Goal: Task Accomplishment & Management: Complete application form

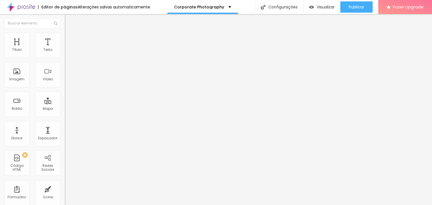
click at [65, 51] on span "Encaixotado" at bounding box center [76, 48] width 22 height 5
click at [65, 60] on span "Completo" at bounding box center [73, 57] width 17 height 5
click at [65, 54] on div "Encaixotado" at bounding box center [97, 52] width 65 height 3
click at [65, 35] on img at bounding box center [67, 35] width 5 height 5
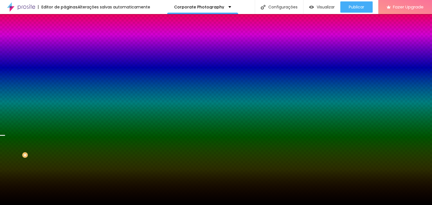
click at [67, 75] on icon "button" at bounding box center [69, 73] width 4 height 4
click at [65, 58] on span "Parallax" at bounding box center [72, 56] width 14 height 5
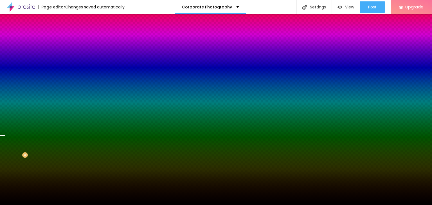
click at [65, 192] on div "Edit Section Content Style Advanced Background image Change image Image Effect …" at bounding box center [97, 109] width 65 height 191
click at [70, 33] on font "Content" at bounding box center [77, 30] width 14 height 5
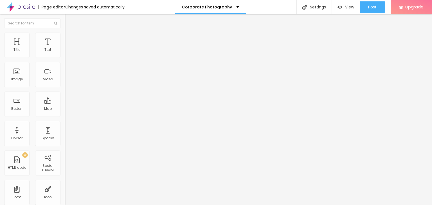
click at [70, 38] on font "Style" at bounding box center [74, 36] width 8 height 5
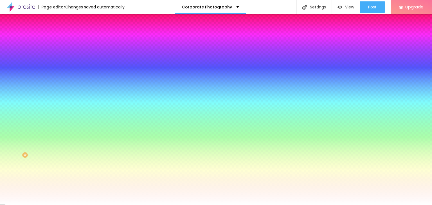
click at [65, 32] on li "Content" at bounding box center [97, 30] width 65 height 6
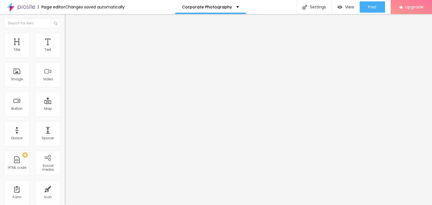
click at [65, 51] on font "Boxed" at bounding box center [70, 48] width 11 height 5
click at [65, 60] on span "Full" at bounding box center [68, 57] width 6 height 5
click at [65, 33] on li "Style" at bounding box center [97, 36] width 65 height 6
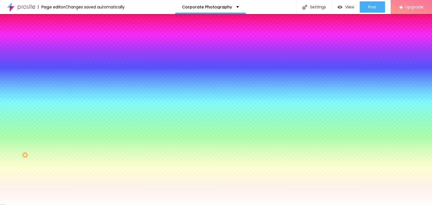
click at [65, 38] on li "Advanced" at bounding box center [97, 41] width 65 height 6
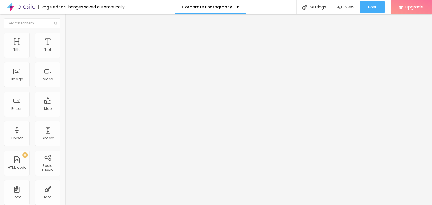
click at [65, 194] on input "75" at bounding box center [77, 197] width 24 height 6
type input "76"
type input "77"
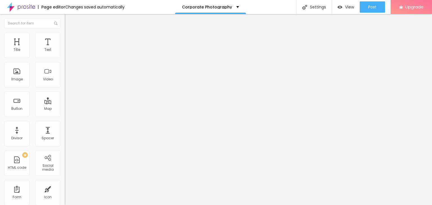
type input "78"
type input "79"
type input "82"
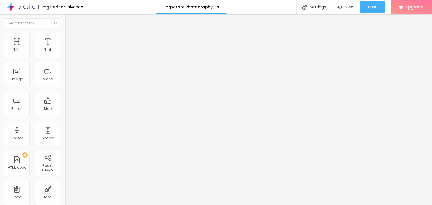
type input "82"
type input "83"
type input "84"
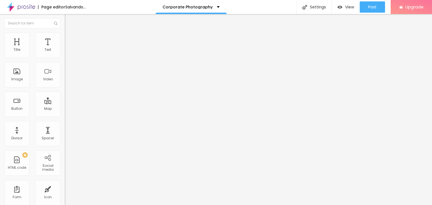
type input "85"
type input "87"
type input "88"
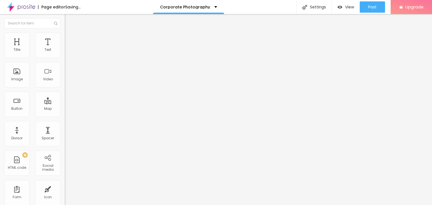
type input "88"
type input "89"
type input "90"
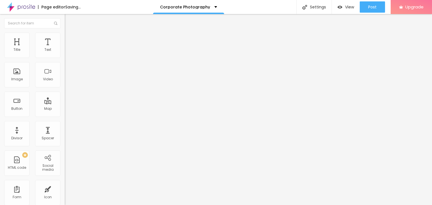
type input "91"
type input "95"
type input "96"
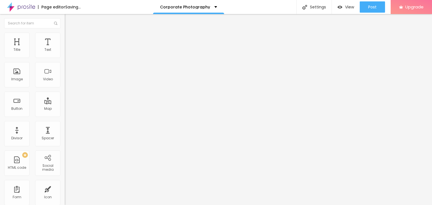
type input "96"
type input "97"
type input "98"
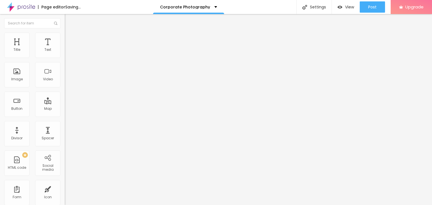
type input "102"
type input "103"
type input "104"
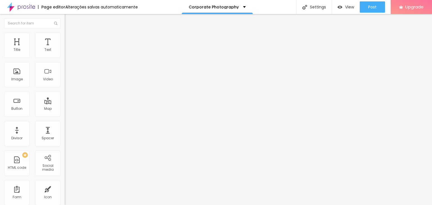
type input "104"
type input "105"
type input "106"
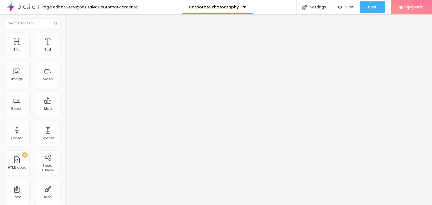
type input "107"
type input "108"
type input "109"
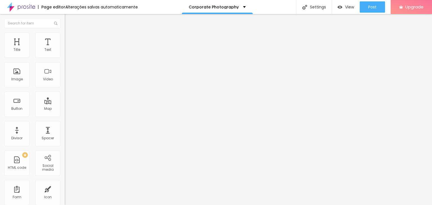
type input "109"
type input "110"
type input "111"
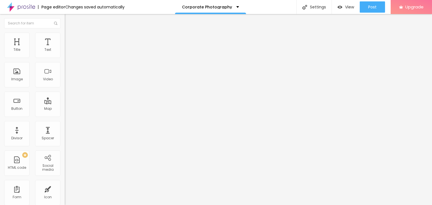
type input "112"
type input "113"
type input "114"
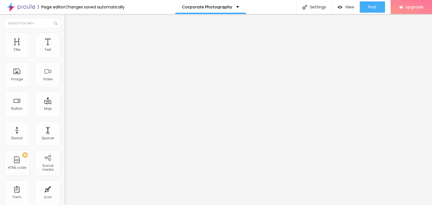
type input "114"
type input "116"
type input "117"
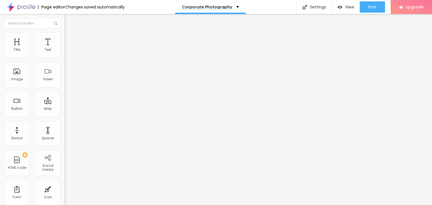
type input "118"
type input "119"
type input "120"
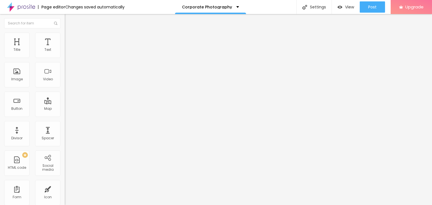
type input "120"
type input "125"
type input "126"
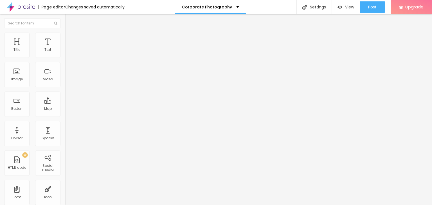
type input "127"
type input "128"
type input "129"
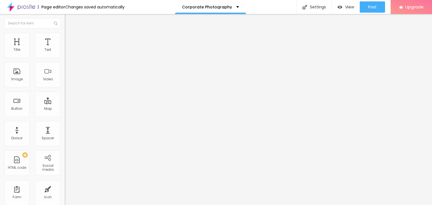
type input "129"
type input "130"
type input "131"
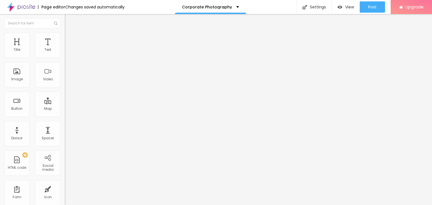
type input "132"
type input "133"
type input "134"
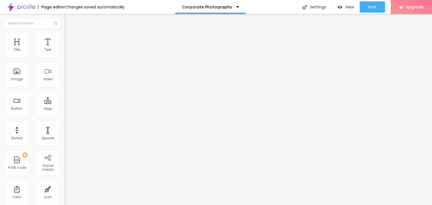
type input "134"
type input "135"
type input "13"
type input "1"
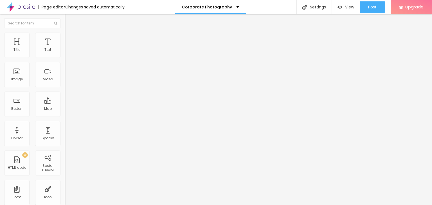
type input "1"
type input "15"
type input "150"
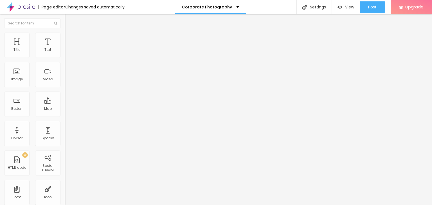
click at [65, 31] on ul "Content Style Advanced" at bounding box center [97, 35] width 65 height 17
click at [65, 32] on img at bounding box center [67, 29] width 5 height 5
click at [65, 36] on img at bounding box center [67, 35] width 5 height 5
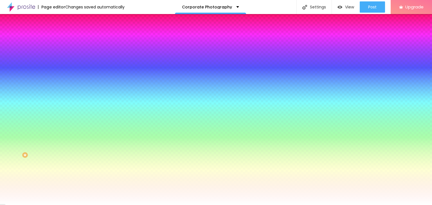
click at [65, 51] on div "Change image" at bounding box center [97, 49] width 65 height 4
click at [68, 52] on font "Change image" at bounding box center [81, 49] width 27 height 5
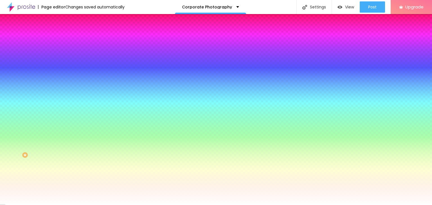
click at [65, 76] on div at bounding box center [97, 76] width 65 height 0
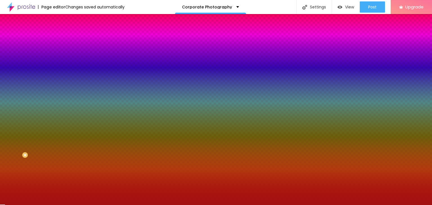
click at [42, 124] on div at bounding box center [216, 102] width 432 height 205
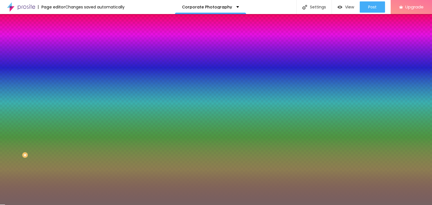
click at [15, 132] on div at bounding box center [216, 102] width 432 height 205
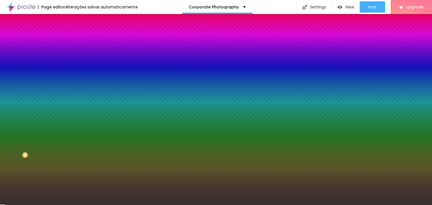
click at [13, 142] on div at bounding box center [216, 102] width 432 height 205
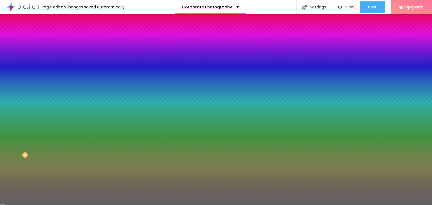
drag, startPoint x: 12, startPoint y: 136, endPoint x: 6, endPoint y: 135, distance: 6.3
click at [65, 117] on div "Background image Change image Image Effect Parallax Nenhum Parallax Background …" at bounding box center [97, 80] width 65 height 73
click at [65, 76] on div at bounding box center [97, 76] width 65 height 0
click at [55, 121] on div at bounding box center [216, 102] width 432 height 205
drag, startPoint x: 55, startPoint y: 121, endPoint x: 56, endPoint y: 131, distance: 9.6
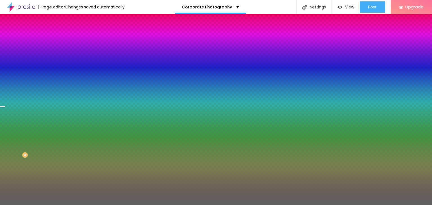
click at [5, 107] on div at bounding box center [2, 106] width 6 height 1
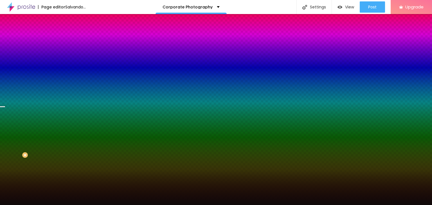
type input "#000000"
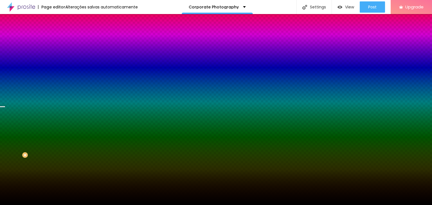
drag, startPoint x: 34, startPoint y: 139, endPoint x: 16, endPoint y: 152, distance: 22.3
click at [65, 82] on div at bounding box center [97, 82] width 65 height 0
click at [65, 76] on div at bounding box center [97, 76] width 65 height 0
click at [57, 126] on div at bounding box center [216, 102] width 432 height 205
click at [65, 82] on div "Background color Return to default #000000" at bounding box center [97, 74] width 65 height 15
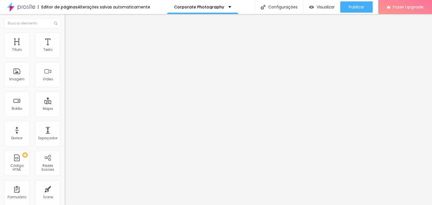
click at [65, 57] on img at bounding box center [66, 58] width 3 height 3
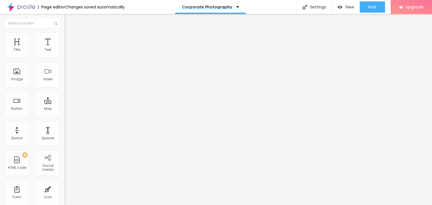
drag, startPoint x: 249, startPoint y: 81, endPoint x: 261, endPoint y: 79, distance: 11.9
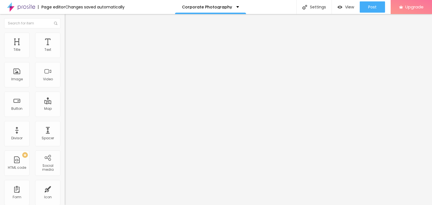
paste input "a filmagem"
type input "Data do Casamento"
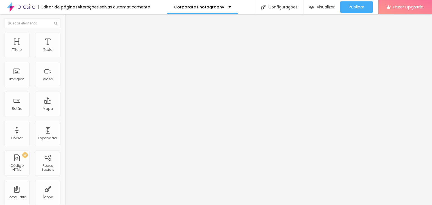
paste input "localização"
type input "[PERSON_NAME] aqui a sua localização"
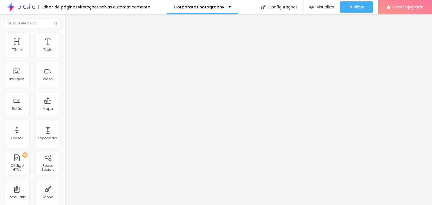
click at [65, 52] on div "Formulário Contato" at bounding box center [97, 52] width 65 height 17
click at [65, 57] on img at bounding box center [66, 58] width 3 height 3
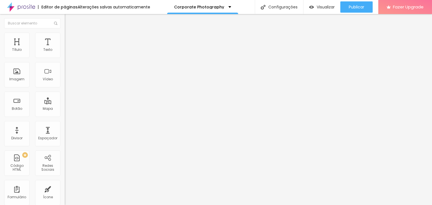
click at [68, 55] on div "Contato" at bounding box center [96, 52] width 57 height 5
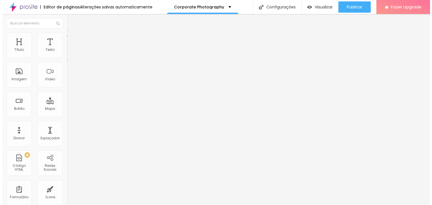
scroll to position [2, 0]
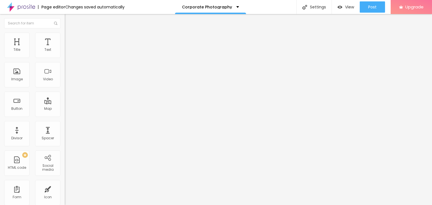
scroll to position [13, 0]
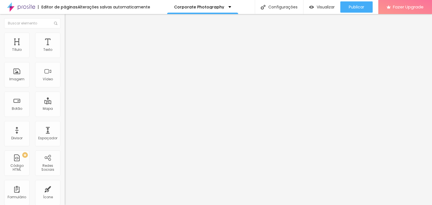
paste input "s"
type input "Nomes"
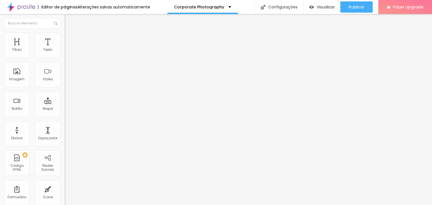
paste input "[PERSON_NAME] aqui o seu nome"
type input "[PERSON_NAME] aqui o seu nome"
drag, startPoint x: 156, startPoint y: 114, endPoint x: 102, endPoint y: 126, distance: 55.9
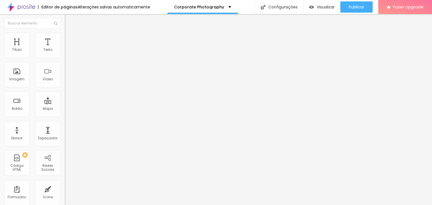
paste input "[PERSON_NAME] aqui o seu email"
type input "[PERSON_NAME] aqui o seu email"
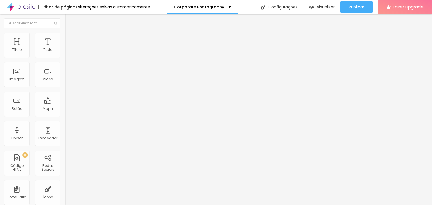
scroll to position [41, 0]
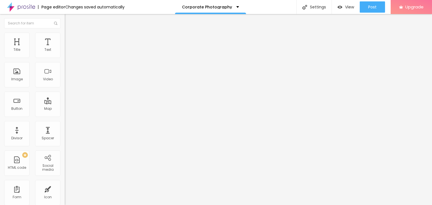
paste input "lemóvel"
type input "Telemóvel"
paste input "[PERSON_NAME] aqui o seu contacto móvel"
type input "[PERSON_NAME] aqui o seu contacto móvel"
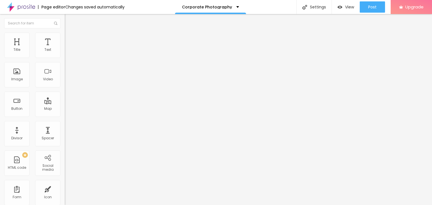
paste input "da filmagem"
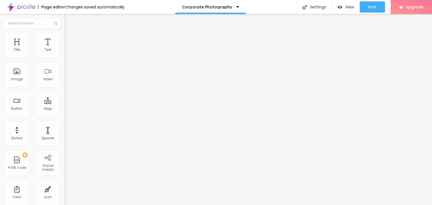
type input "Data da filmagem"
paste input "[PERSON_NAME] aqui a sua data"
type input "[PERSON_NAME] aqui a sua data"
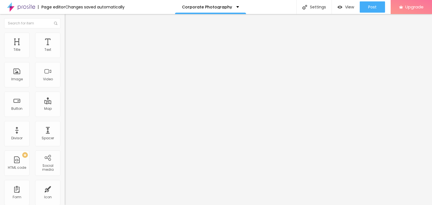
scroll to position [32, 0]
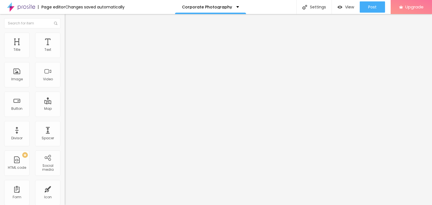
paste input "Local de tir"
type input "Local de tiro"
paste input "[PERSON_NAME] aqui a sua localização"
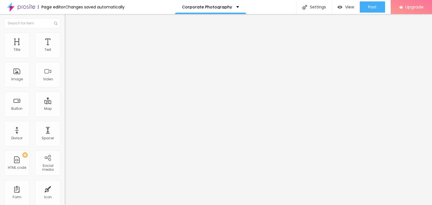
type input "[PERSON_NAME] aqui a sua localização"
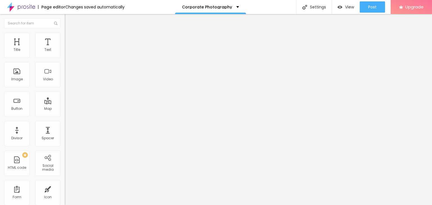
type input "Corporate Form"
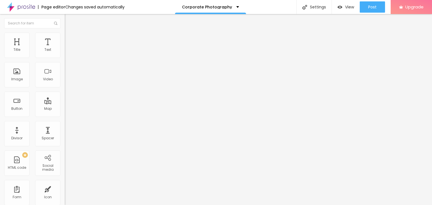
paste textarea "uito obrigado! Esperemos que seja o grande vencedor"
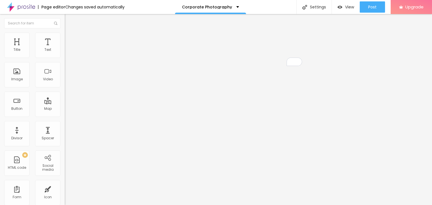
scroll to position [56, 0]
type textarea "Muito obrigado! Esperemos que seja o grande vencedor!"
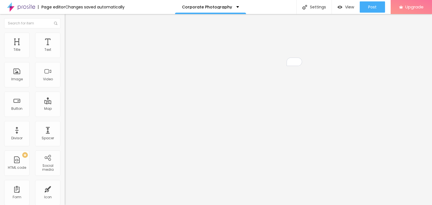
scroll to position [83, 0]
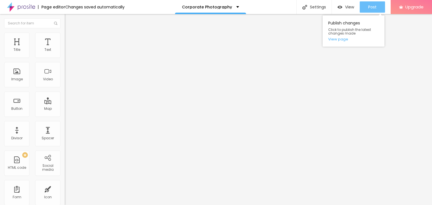
click at [368, 10] on div "Post" at bounding box center [372, 6] width 8 height 11
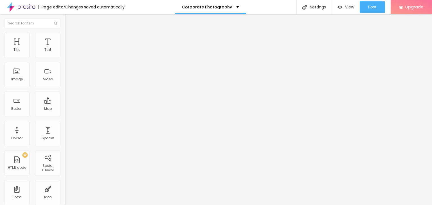
click at [67, 52] on icon "button" at bounding box center [68, 50] width 3 height 3
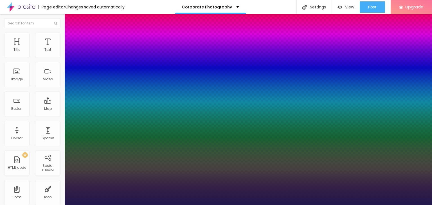
type input "1"
select select "BreeSerif"
type input "1"
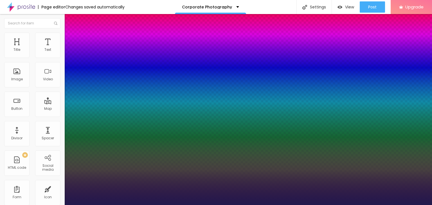
click at [164, 205] on div at bounding box center [216, 205] width 432 height 0
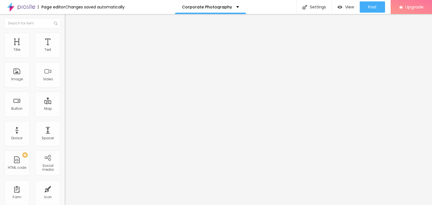
click at [65, 36] on li "Advanced" at bounding box center [97, 36] width 65 height 6
click at [65, 38] on ul "Style Advanced" at bounding box center [97, 32] width 65 height 11
click at [65, 35] on ul "Style Advanced" at bounding box center [97, 32] width 65 height 11
click at [65, 33] on li "Style" at bounding box center [97, 30] width 65 height 6
click at [69, 48] on font "Title 1" at bounding box center [76, 44] width 15 height 8
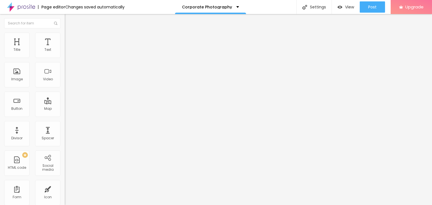
click at [65, 53] on font "Title 2" at bounding box center [72, 49] width 15 height 7
click at [65, 48] on font "Title 1" at bounding box center [72, 44] width 15 height 8
click at [69, 48] on font "Title 1" at bounding box center [76, 44] width 15 height 8
click at [69, 48] on span "Titulo 1" at bounding box center [78, 44] width 18 height 8
drag, startPoint x: 33, startPoint y: 65, endPoint x: 56, endPoint y: 62, distance: 23.8
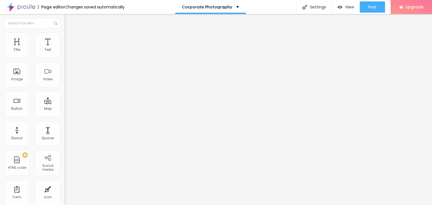
click at [84, 47] on font "H1" at bounding box center [85, 45] width 3 height 5
click at [65, 54] on button "button" at bounding box center [69, 51] width 8 height 6
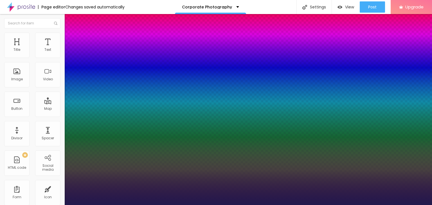
type input "1"
select select "Poppins"
type input "1"
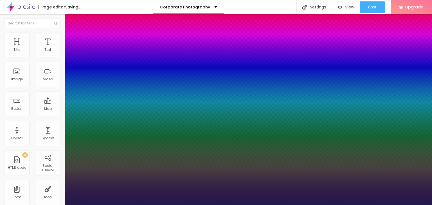
click at [151, 205] on div at bounding box center [216, 205] width 432 height 0
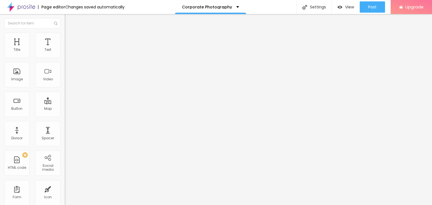
click at [65, 54] on button "button" at bounding box center [69, 51] width 8 height 6
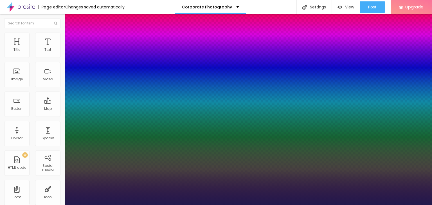
type input "1"
select select "Prompt-Italic"
type input "1"
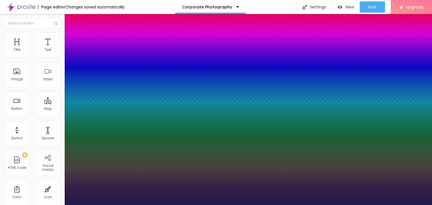
select select "Poppins"
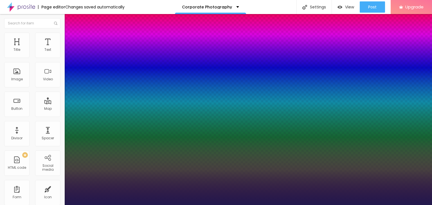
type input "1"
click at [187, 205] on div at bounding box center [216, 205] width 432 height 0
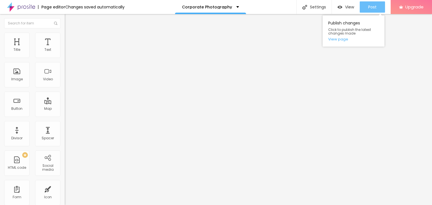
click at [376, 6] on font "Post" at bounding box center [372, 7] width 8 height 6
